Goal: Information Seeking & Learning: Find specific fact

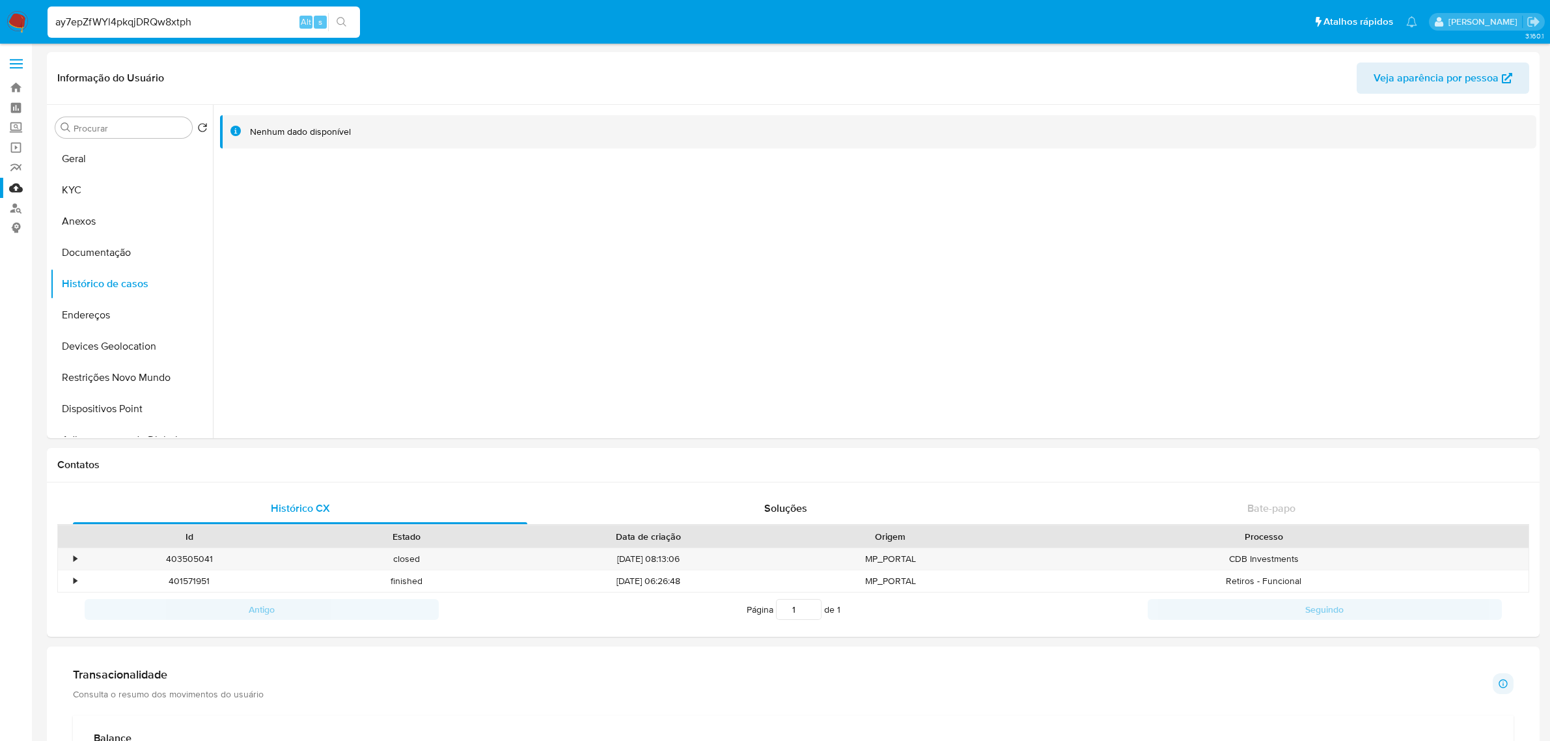
select select "10"
type input "ay7epZfWYl4pkqjDRQw8xtph"
click at [203, 37] on div "ay7epZfWYl4pkqjDRQw8xtph Alt s" at bounding box center [204, 22] width 313 height 31
click at [202, 30] on input "ay7epZfWYl4pkqjDRQw8xtph" at bounding box center [204, 22] width 313 height 17
click at [202, 29] on input "ay7epZfWYl4pkqjDRQw8xtph" at bounding box center [204, 22] width 313 height 17
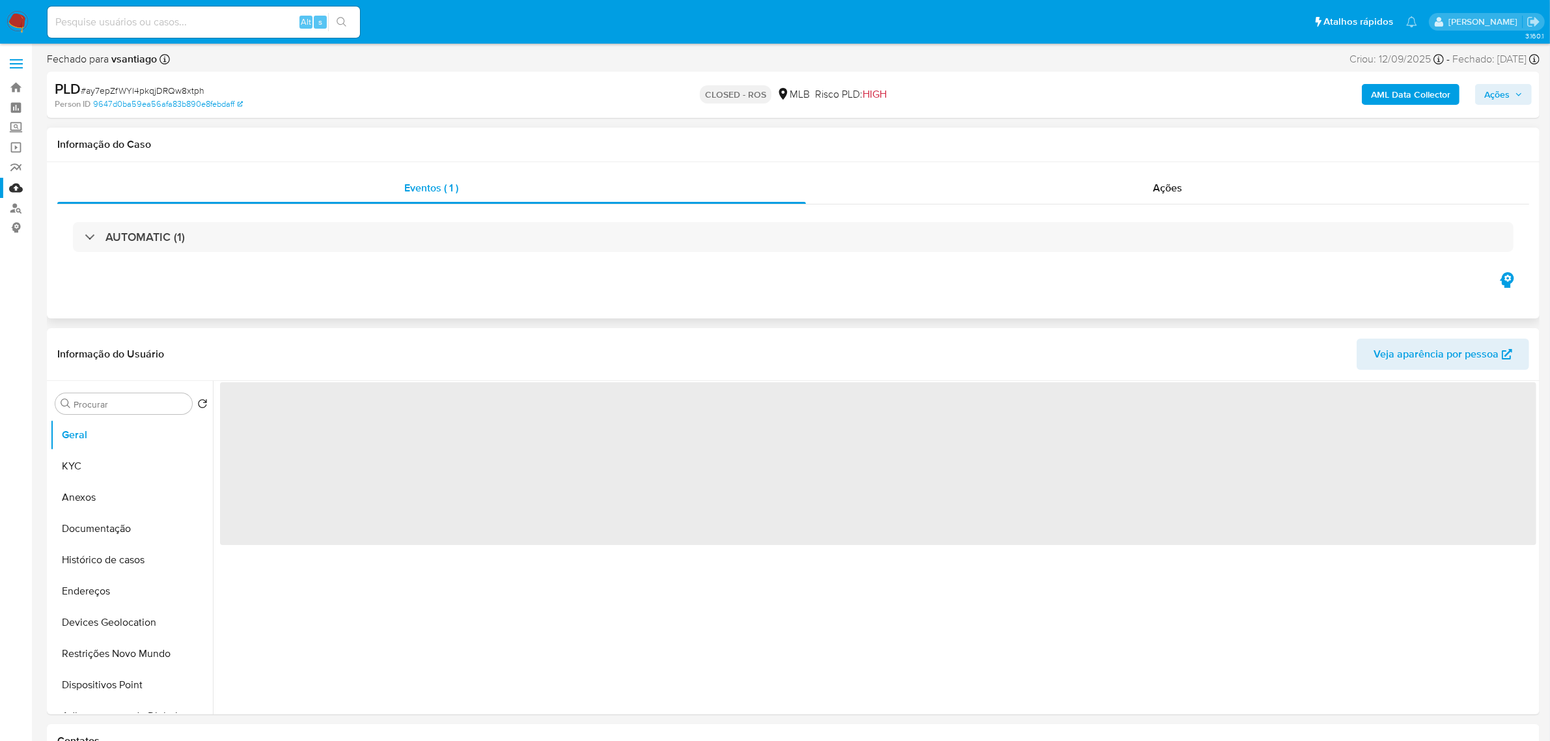
select select "10"
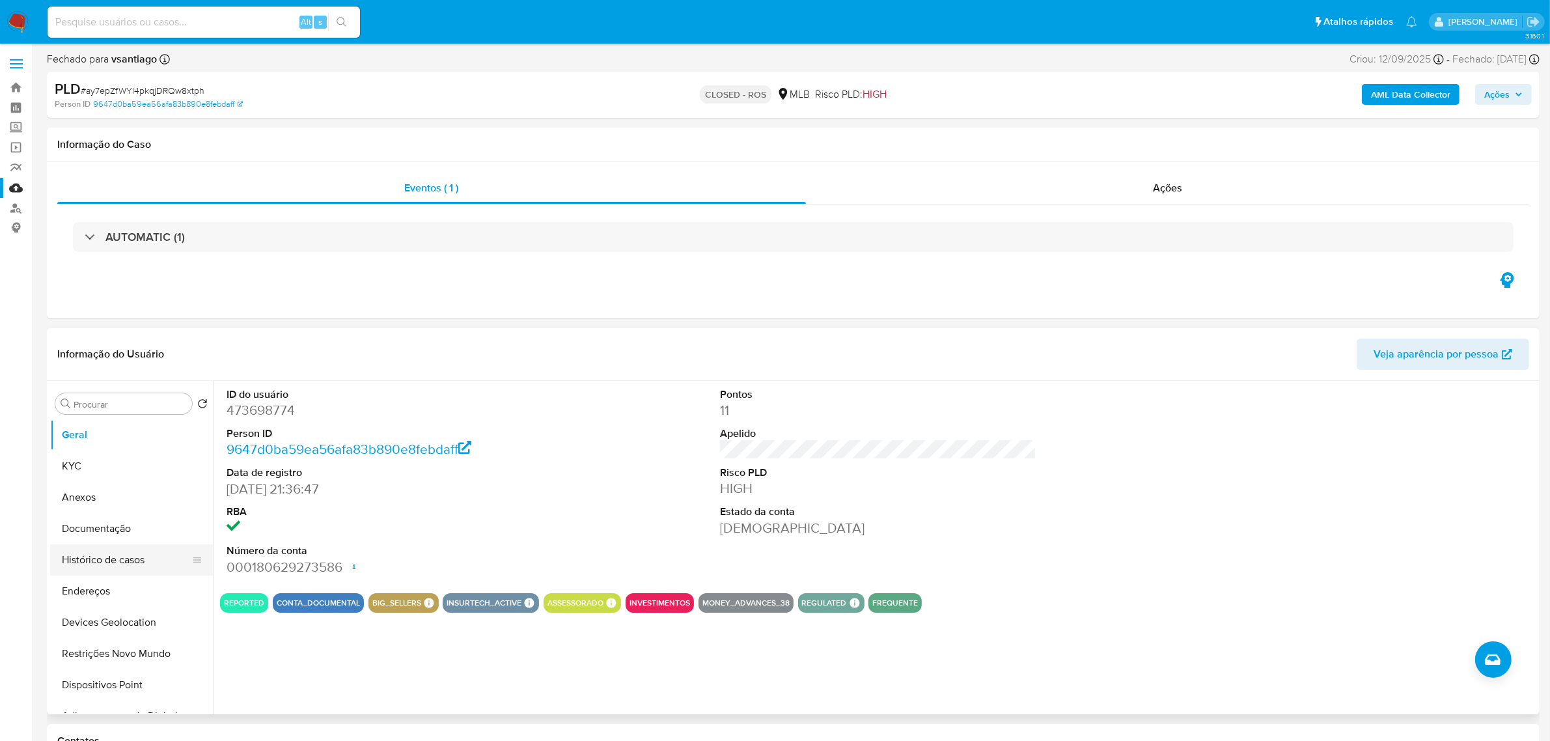
click at [137, 552] on button "Histórico de casos" at bounding box center [126, 559] width 152 height 31
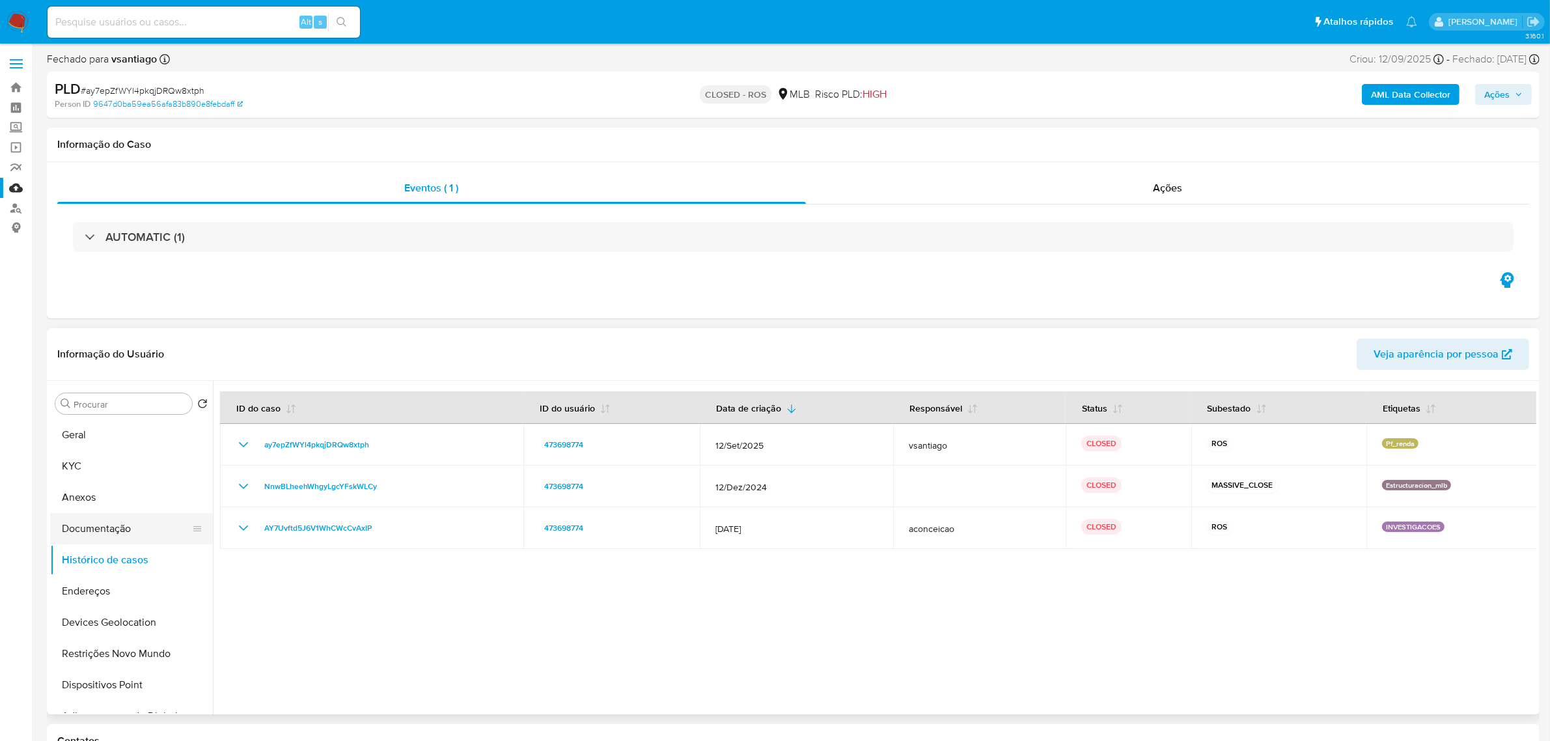
click at [90, 531] on button "Documentação" at bounding box center [126, 528] width 152 height 31
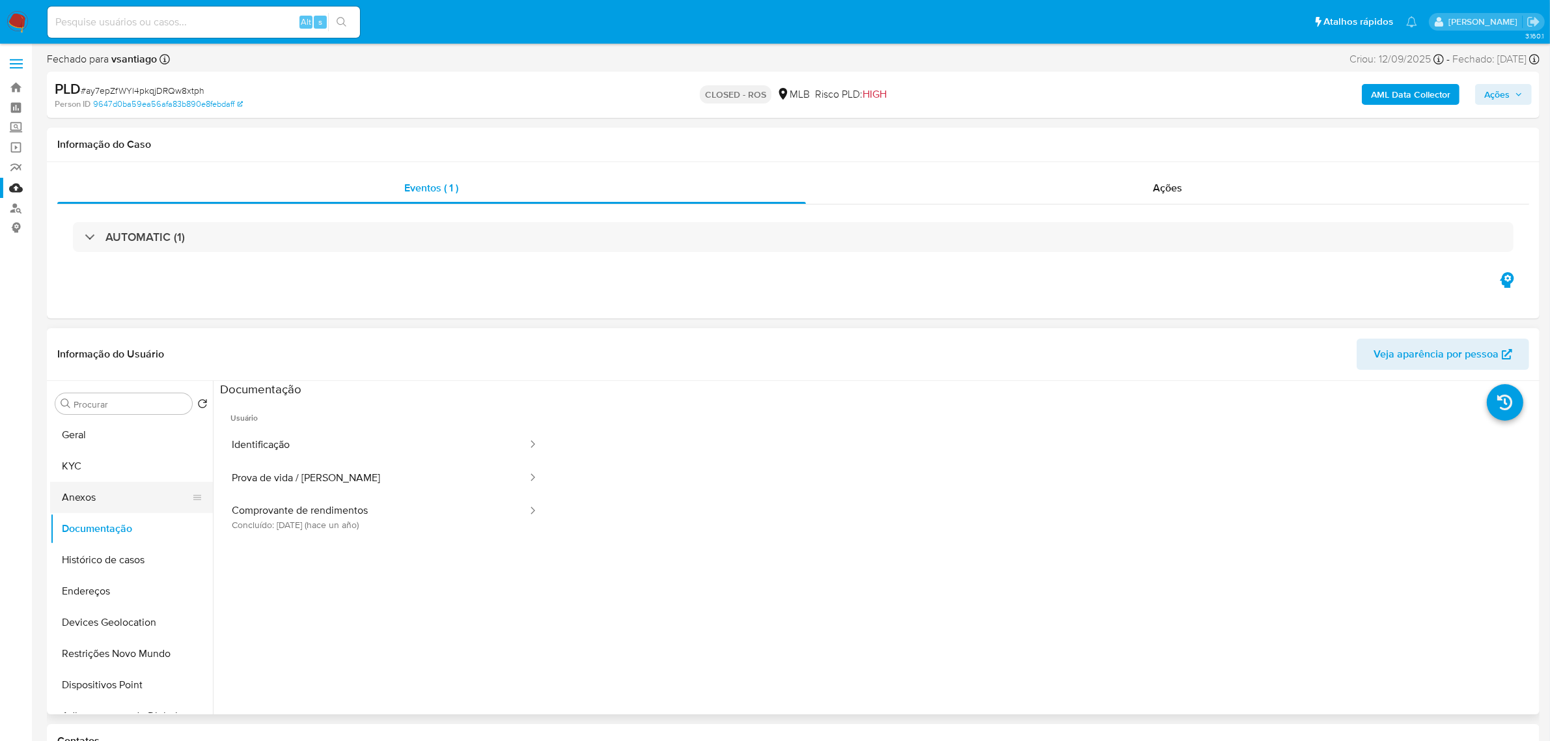
click at [105, 505] on button "Anexos" at bounding box center [126, 497] width 152 height 31
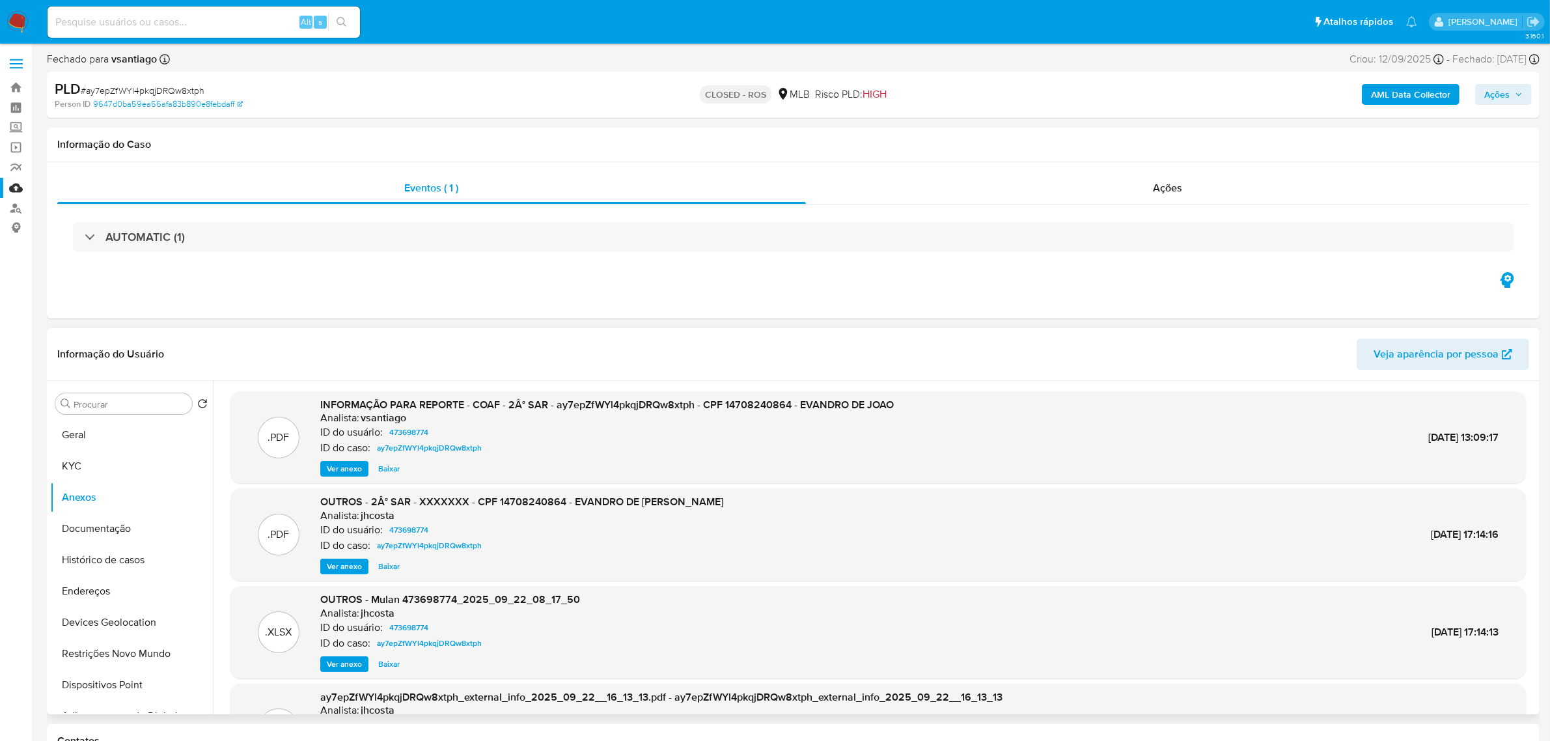
click at [584, 404] on span "INFORMAÇÃO PARA REPORTE - COAF - 2Â° SAR - ay7epZfWYl4pkqjDRQw8xtph - CPF 14708…" at bounding box center [607, 404] width 574 height 15
copy span "ay7epZfWYl4pkqjDRQw8xtph"
drag, startPoint x: 899, startPoint y: 408, endPoint x: 557, endPoint y: 412, distance: 341.9
click at [557, 412] on div ".PDF INFORMAÇÃO PARA REPORTE - COAF - 2Â° SAR - ay7epZfWYl4pkqjDRQw8xtph - CPF …" at bounding box center [878, 437] width 1283 height 79
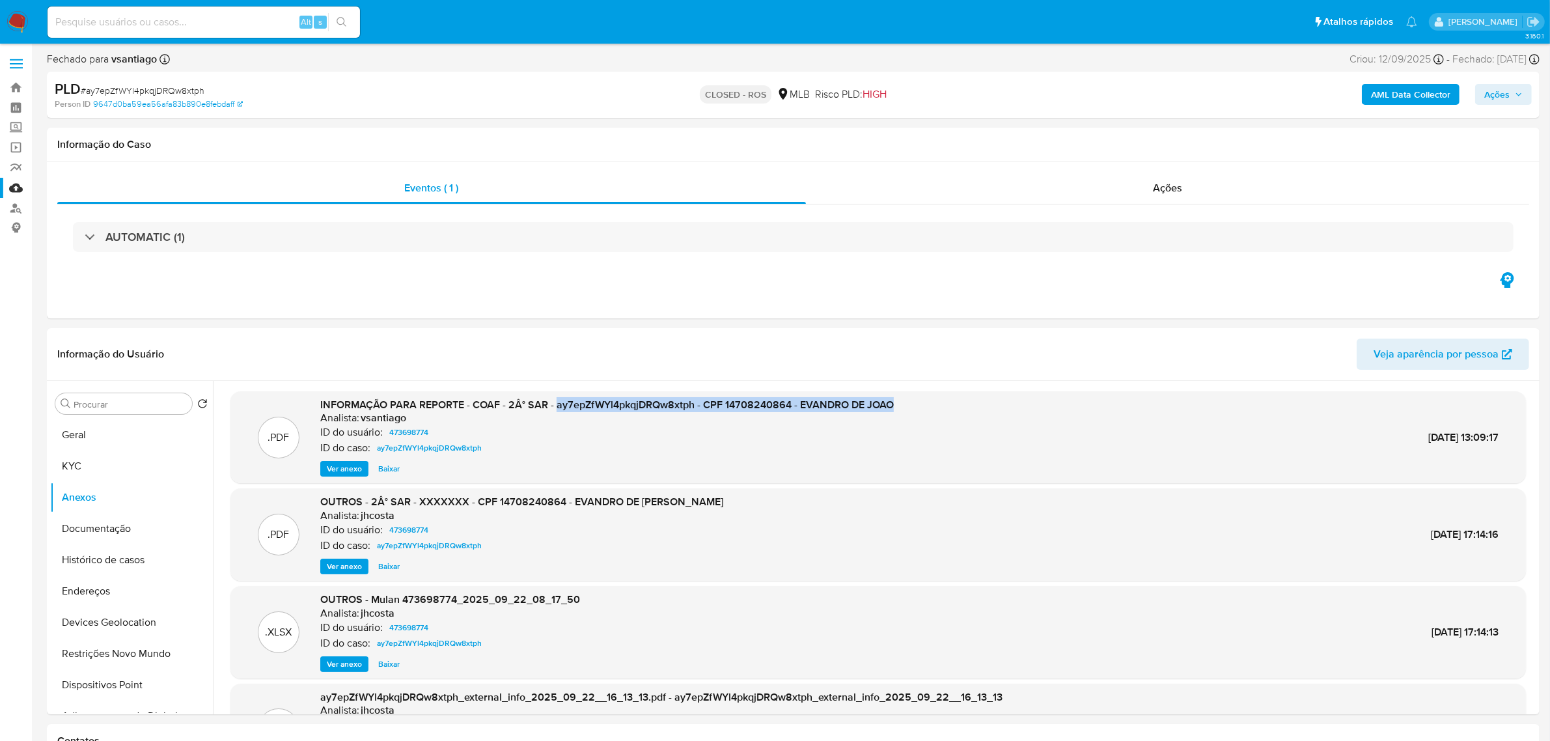
copy span "ay7epZfWYl4pkqjDRQw8xtph - CPF 14708240864 - EVANDRO DE JOAO"
